Goal: Task Accomplishment & Management: Complete application form

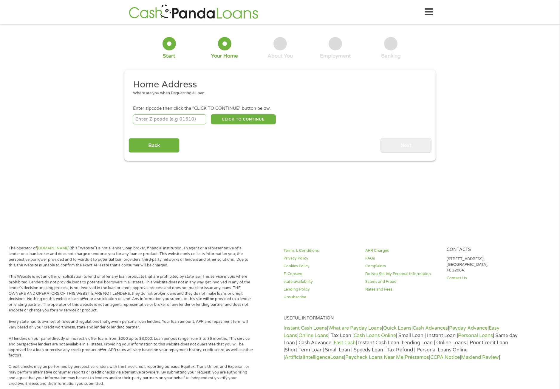
click at [159, 119] on input "number" at bounding box center [170, 119] width 74 height 10
type input "78064"
select select "[US_STATE]"
click at [252, 116] on button "CLICK TO CONTINUE" at bounding box center [243, 119] width 65 height 10
type input "78064"
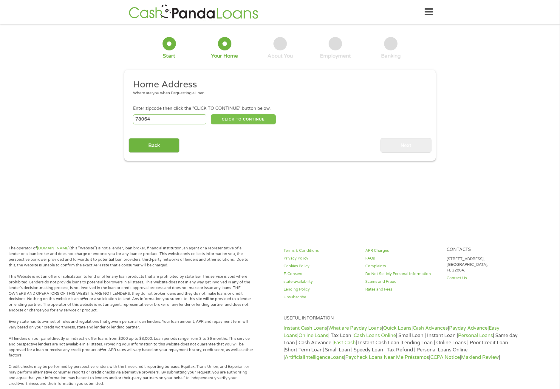
type input "Pleasanton"
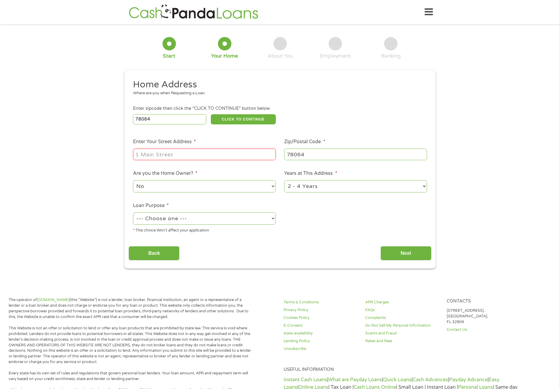
click at [187, 149] on input "Enter Your Street Address *" at bounding box center [204, 154] width 143 height 11
type input "[STREET_ADDRESS][US_STATE]"
click at [189, 188] on select "No Yes" at bounding box center [204, 186] width 143 height 12
select select "yes"
click at [133, 180] on select "No Yes" at bounding box center [204, 186] width 143 height 12
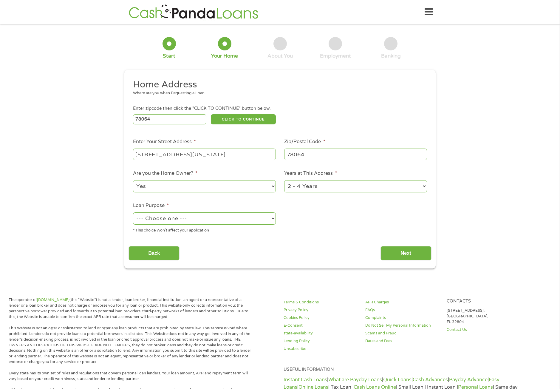
click at [200, 220] on select "--- Choose one --- Pay Bills Debt Consolidation Home Improvement Major Purchase…" at bounding box center [204, 218] width 143 height 12
select select "debtconsolidation"
click at [133, 212] on select "--- Choose one --- Pay Bills Debt Consolidation Home Improvement Major Purchase…" at bounding box center [204, 218] width 143 height 12
click at [396, 251] on input "Next" at bounding box center [406, 253] width 51 height 15
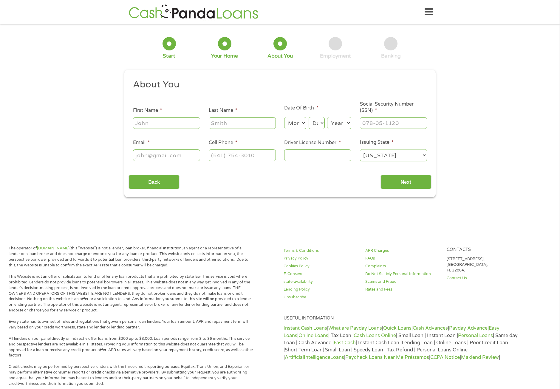
click at [167, 123] on input "First Name *" at bounding box center [166, 122] width 67 height 11
type input "[PERSON_NAME]"
type input "ROOSZ"
type input "[EMAIL_ADDRESS][DOMAIN_NAME]"
type input "[PHONE_NUMBER]"
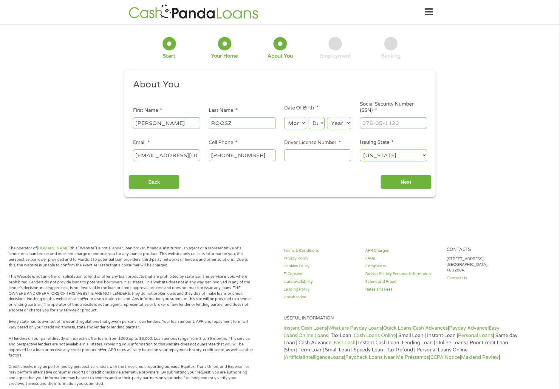
click at [291, 126] on select "Month 1 2 3 4 5 6 7 8 9 10 11 12" at bounding box center [295, 123] width 22 height 12
select select "7"
click at [284, 117] on select "Month 1 2 3 4 5 6 7 8 9 10 11 12" at bounding box center [295, 123] width 22 height 12
click at [319, 119] on select "Day 1 2 3 4 5 6 7 8 9 10 11 12 13 14 15 16 17 18 19 20 21 22 23 24 25 26 27 28 …" at bounding box center [317, 123] width 16 height 12
select select "9"
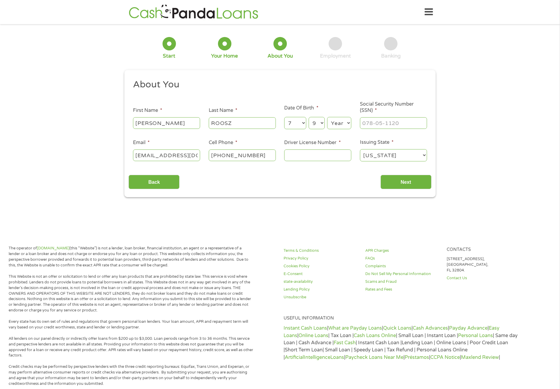
click at [309, 117] on select "Day 1 2 3 4 5 6 7 8 9 10 11 12 13 14 15 16 17 18 19 20 21 22 23 24 25 26 27 28 …" at bounding box center [317, 123] width 16 height 12
click at [340, 119] on select "Year [DATE] 2006 2005 2004 2003 2002 2001 2000 1999 1998 1997 1996 1995 1994 19…" at bounding box center [339, 123] width 24 height 12
select select "1988"
click at [327, 117] on select "Year [DATE] 2006 2005 2004 2003 2002 2001 2000 1999 1998 1997 1996 1995 1994 19…" at bounding box center [339, 123] width 24 height 12
click at [377, 127] on input "___-__-____" at bounding box center [393, 122] width 67 height 11
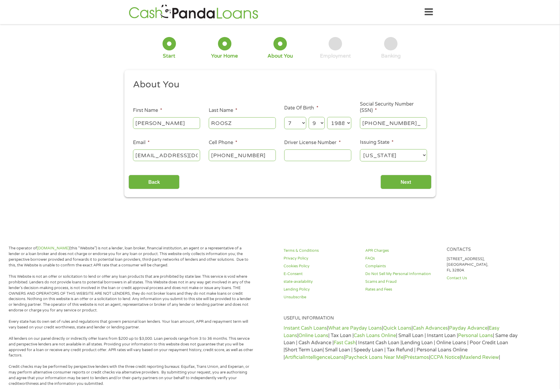
type input "300-88-4771"
click at [328, 153] on input "Driver License Number *" at bounding box center [317, 154] width 67 height 11
type input "46901069"
click at [398, 181] on input "Next" at bounding box center [406, 182] width 51 height 15
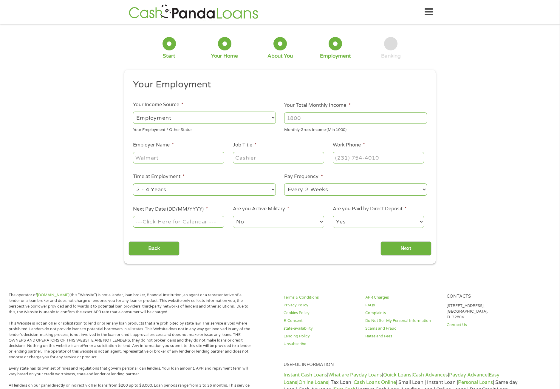
click at [229, 118] on select "--- Choose one --- Employment [DEMOGRAPHIC_DATA] Benefits" at bounding box center [204, 118] width 143 height 12
select select "benefits"
click at [133, 112] on select "--- Choose one --- Employment [DEMOGRAPHIC_DATA] Benefits" at bounding box center [204, 118] width 143 height 12
type input "Other"
type input "[PHONE_NUMBER]"
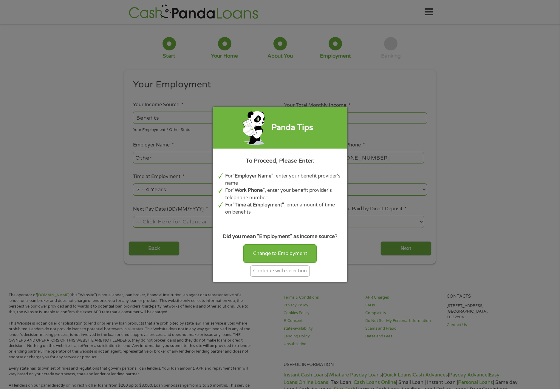
click at [292, 271] on div "Continue with selection" at bounding box center [280, 271] width 60 height 11
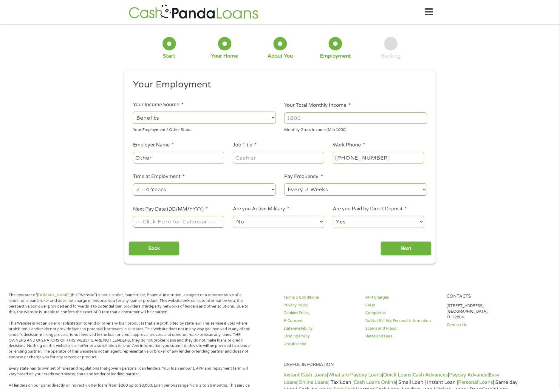
click at [300, 121] on input "Your Total Monthly Income *" at bounding box center [355, 117] width 143 height 11
type input "3972"
click at [170, 163] on div "Other" at bounding box center [178, 158] width 91 height 14
drag, startPoint x: 166, startPoint y: 152, endPoint x: 115, endPoint y: 158, distance: 51.3
click at [115, 159] on div "1 Start 2 Your Home 3 About You 4 Employment 5 Banking 6 This field is hidden w…" at bounding box center [280, 145] width 560 height 235
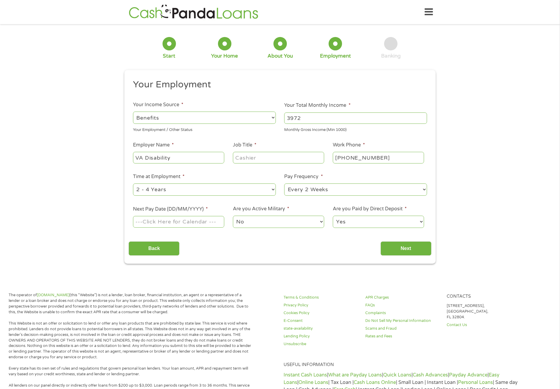
type input "VA Disability"
type input "100% Total"
click at [200, 191] on select "--- Choose one --- 1 Year or less 1 - 2 Years 2 - 4 Years Over 4 Years" at bounding box center [204, 189] width 143 height 12
select select "60months"
click at [133, 183] on select "--- Choose one --- 1 Year or less 1 - 2 Years 2 - 4 Years Over 4 Years" at bounding box center [204, 189] width 143 height 12
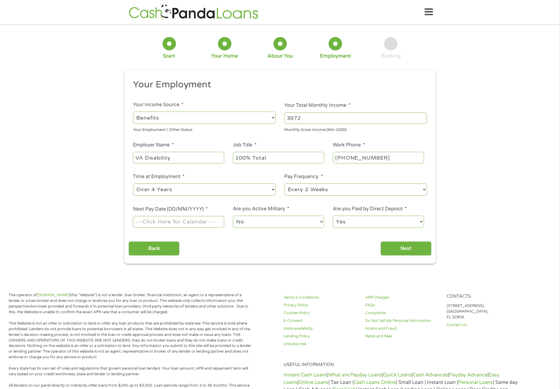
click at [333, 195] on select "--- Choose one --- Every 2 Weeks Every Week Monthly Semi-Monthly" at bounding box center [355, 189] width 143 height 12
select select "monthly"
click at [284, 183] on select "--- Choose one --- Every 2 Weeks Every Week Monthly Semi-Monthly" at bounding box center [355, 189] width 143 height 12
click at [181, 223] on body "Home Get Loan Offer How it works FAQs Blog Cash Loans Quick Loans Online Loans …" at bounding box center [280, 325] width 560 height 651
click at [181, 223] on input "Next Pay Date (DD/MM/YYYY) *" at bounding box center [178, 221] width 91 height 11
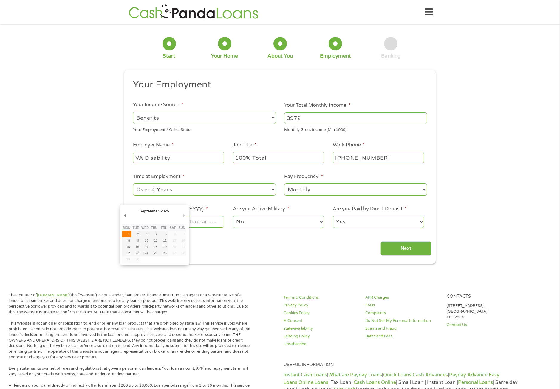
type input "[DATE]"
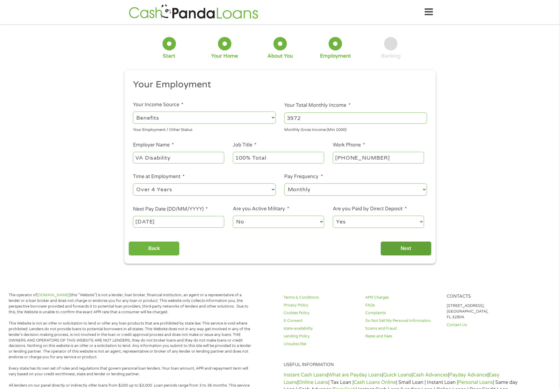
click at [404, 246] on input "Next" at bounding box center [406, 248] width 51 height 15
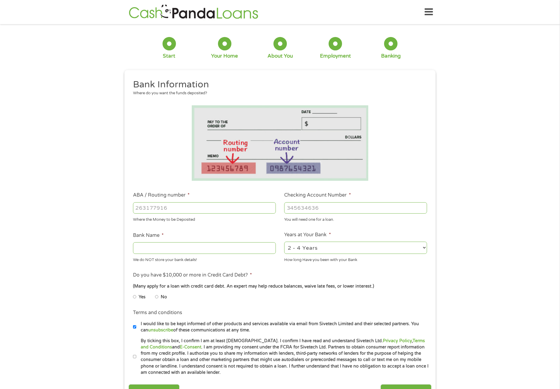
click at [165, 208] on input "ABA / Routing number *" at bounding box center [204, 207] width 143 height 11
type input "041215032"
type input "HUNTINGTON NATIONAL BANK"
type input "041215032"
click at [299, 210] on input "Checking Account Number *" at bounding box center [355, 207] width 143 height 11
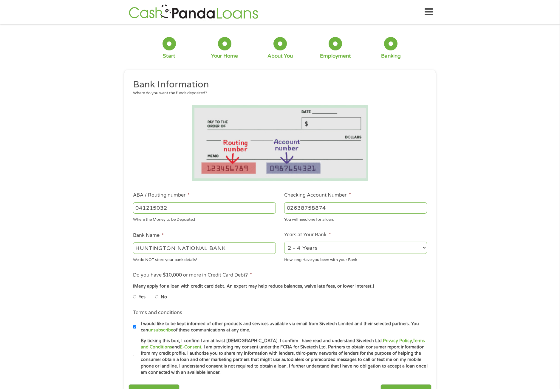
type input "02638758874"
click at [319, 249] on select "2 - 4 Years 6 - 12 Months 1 - 2 Years Over 4 Years" at bounding box center [355, 248] width 143 height 12
select select "60months"
click at [284, 242] on select "2 - 4 Years 6 - 12 Months 1 - 2 Years Over 4 Years" at bounding box center [355, 248] width 143 height 12
click at [157, 297] on input "No" at bounding box center [157, 297] width 4 height 10
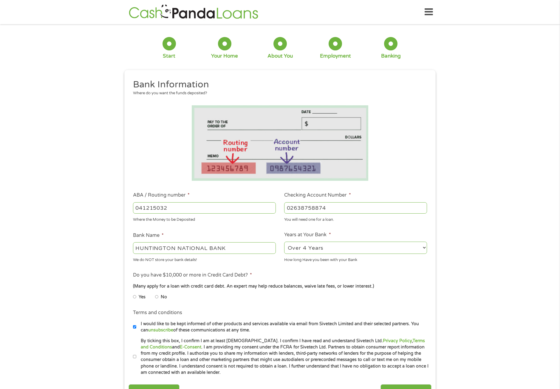
radio input "true"
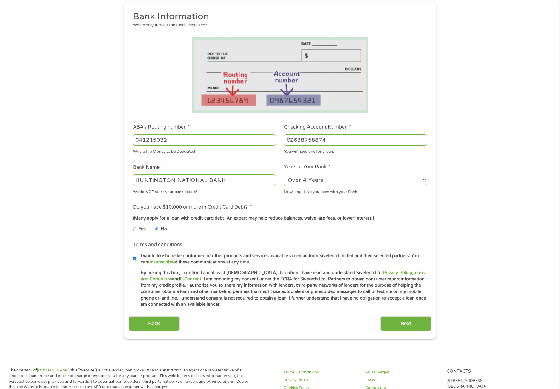
scroll to position [89, 0]
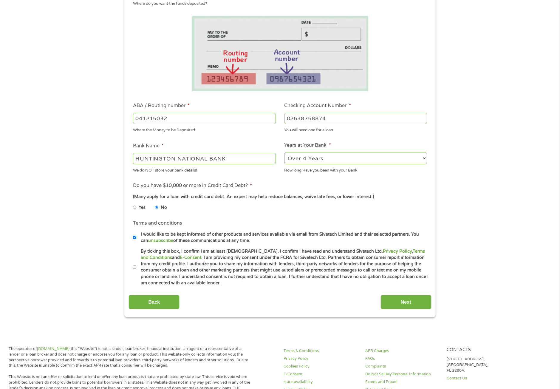
click at [134, 237] on input "I would like to be kept informed of other products and services available via e…" at bounding box center [135, 238] width 4 height 10
checkbox input "false"
click at [135, 268] on input "By ticking this box, I confirm I am at least [DEMOGRAPHIC_DATA]. I confirm I ha…" at bounding box center [135, 268] width 4 height 10
checkbox input "true"
click at [385, 297] on input "Next" at bounding box center [406, 302] width 51 height 15
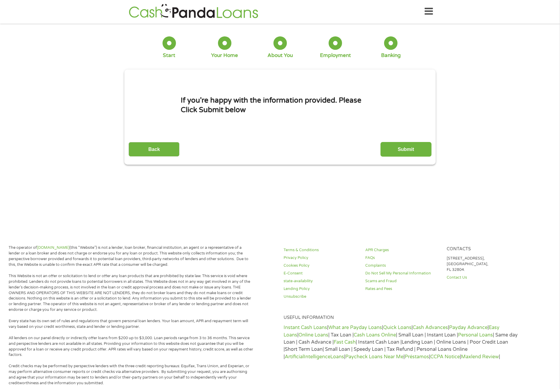
scroll to position [0, 0]
click at [403, 152] on input "Submit" at bounding box center [406, 150] width 51 height 15
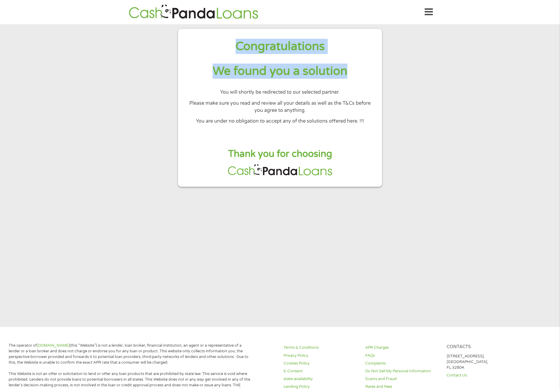
drag, startPoint x: 232, startPoint y: 44, endPoint x: 348, endPoint y: 72, distance: 119.7
click at [348, 72] on div "Congratulations We found you a solution You will shortly be redirected to our s…" at bounding box center [280, 87] width 185 height 97
